Goal: Transaction & Acquisition: Download file/media

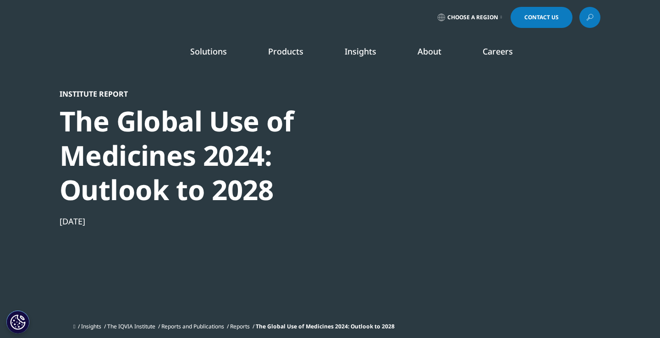
scroll to position [506, 541]
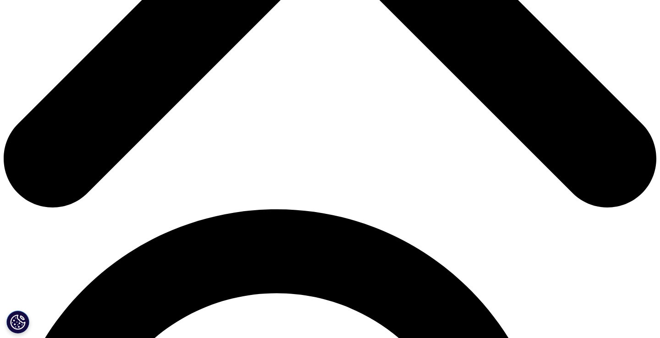
scroll to position [426, 0]
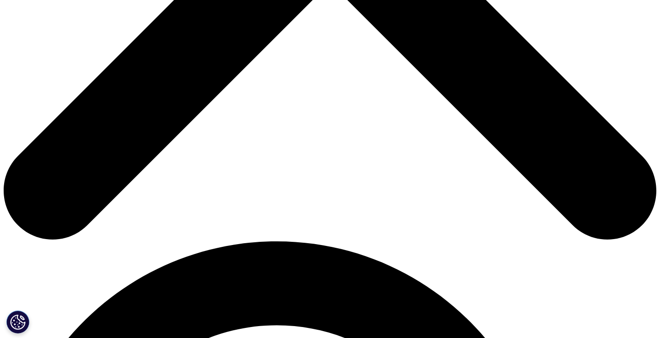
type input "Khalra"
type input "Deen"
type input "khalra.deen@uzabase.com"
type input "Uza"
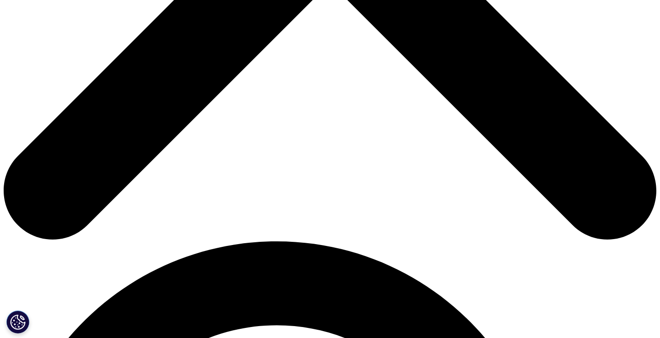
select select "[GEOGRAPHIC_DATA]"
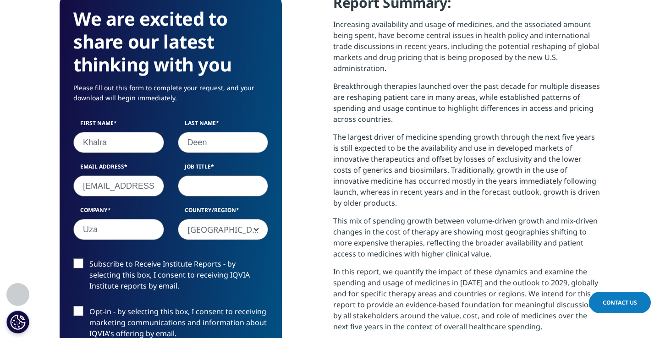
type input "Analyst"
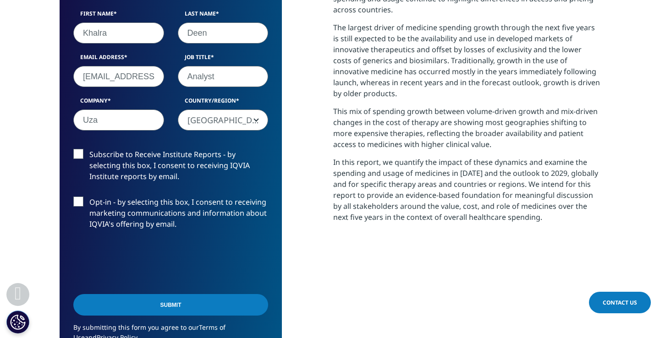
scroll to position [539, 0]
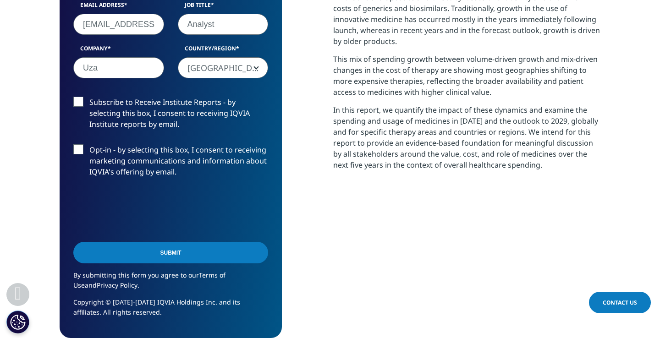
click at [179, 242] on input "Submit" at bounding box center [170, 253] width 195 height 22
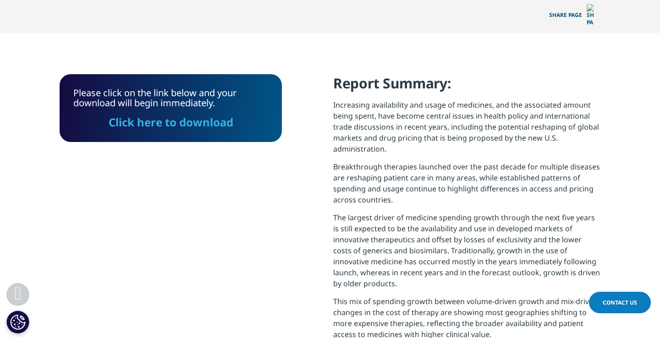
scroll to position [334, 0]
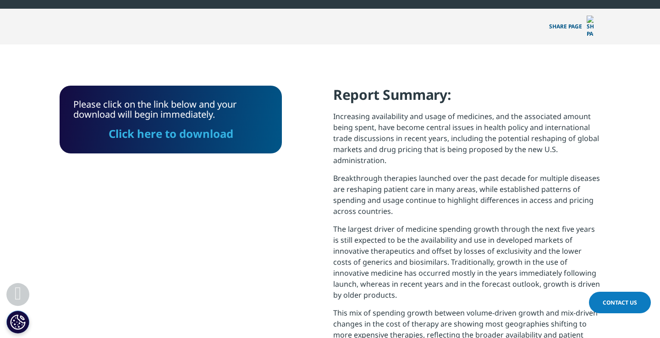
click at [183, 126] on link "Click here to download" at bounding box center [171, 133] width 125 height 15
